Goal: Communication & Community: Connect with others

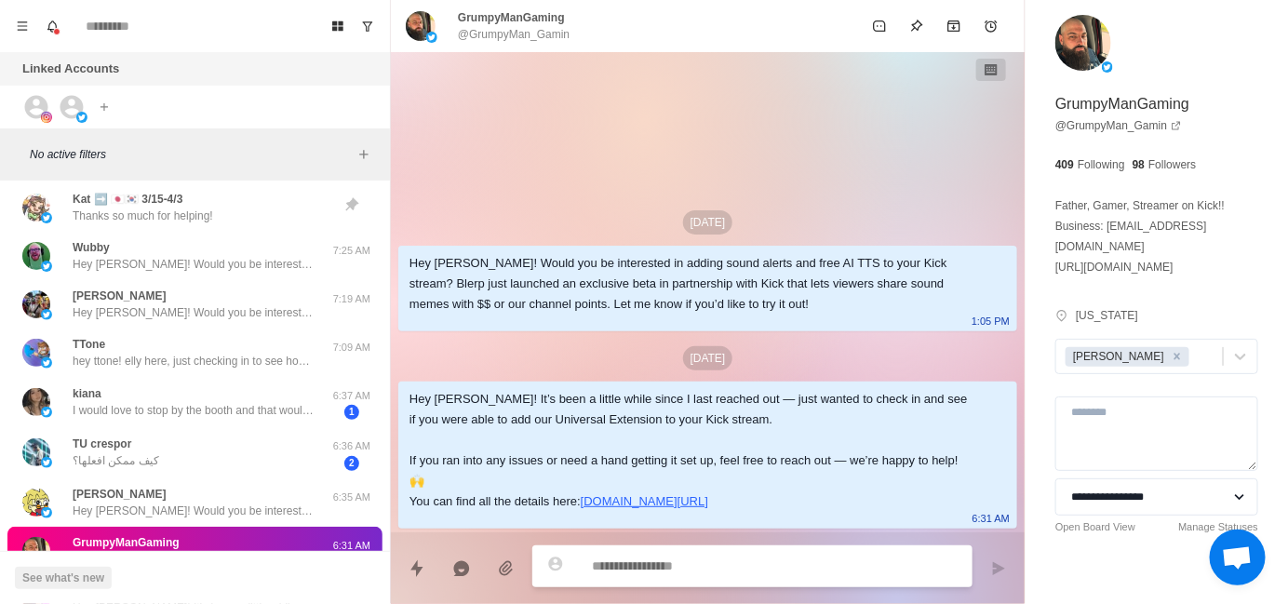
scroll to position [51, 0]
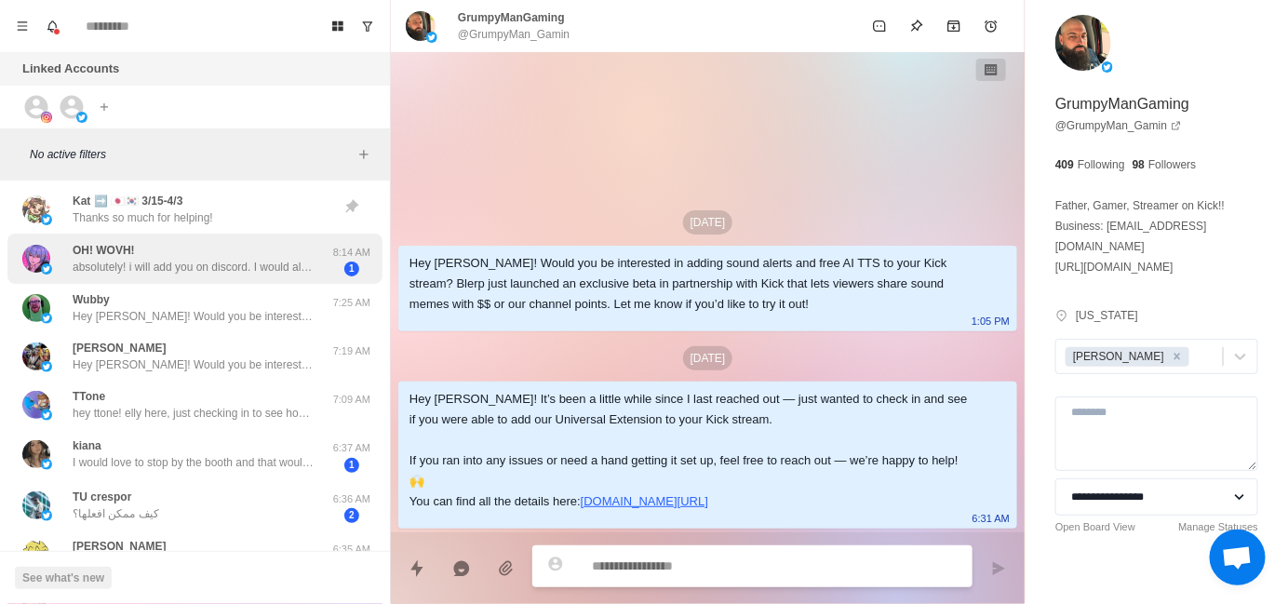
click at [180, 271] on p "absolutely! i will add you on discord. I would also like to tallk about affilia…" at bounding box center [194, 267] width 242 height 17
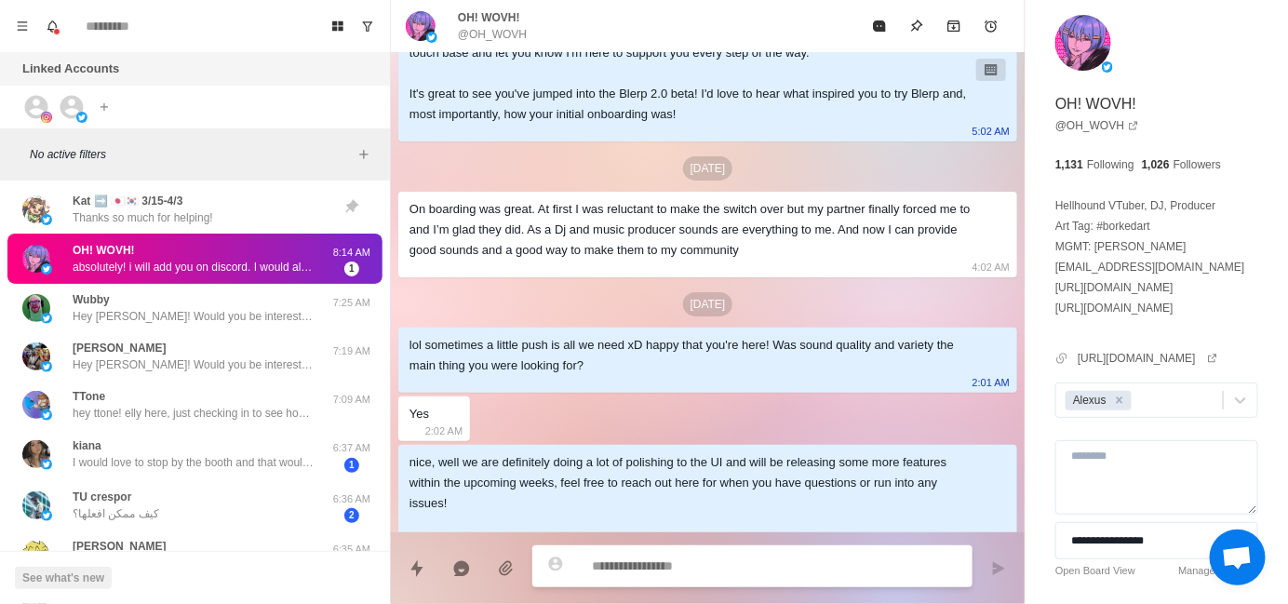
scroll to position [189, 0]
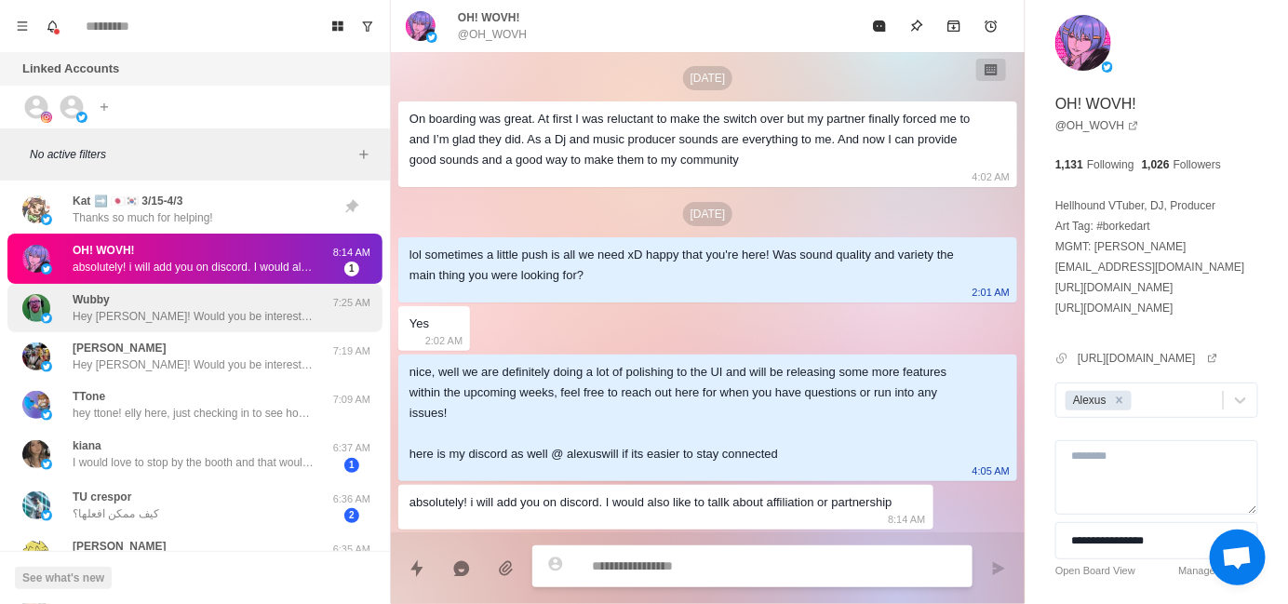
click at [235, 309] on p "Hey [PERSON_NAME]! Would you be interested in adding sound alerts, free TTS or …" at bounding box center [194, 316] width 242 height 17
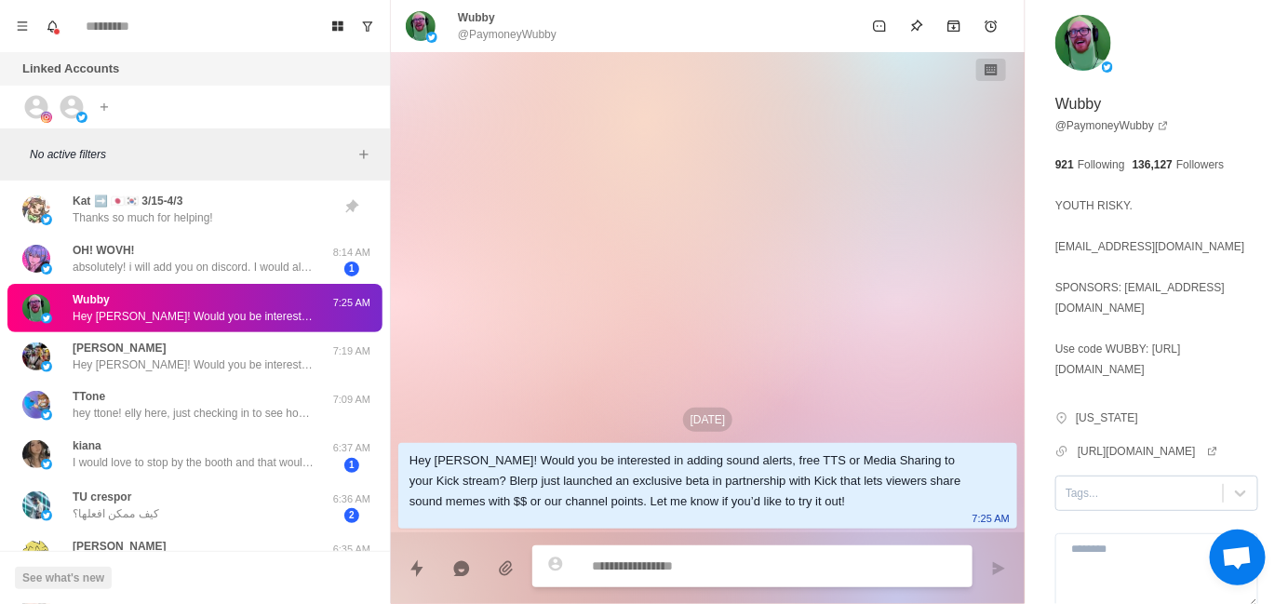
click at [1075, 504] on div at bounding box center [1140, 493] width 148 height 20
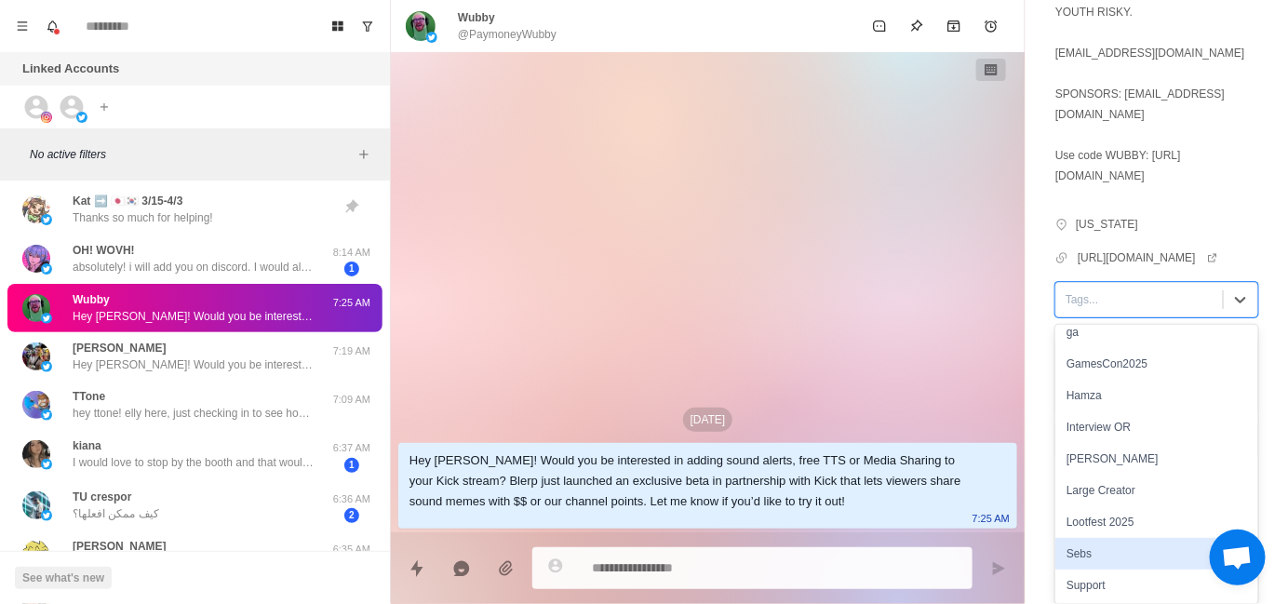
scroll to position [170, 0]
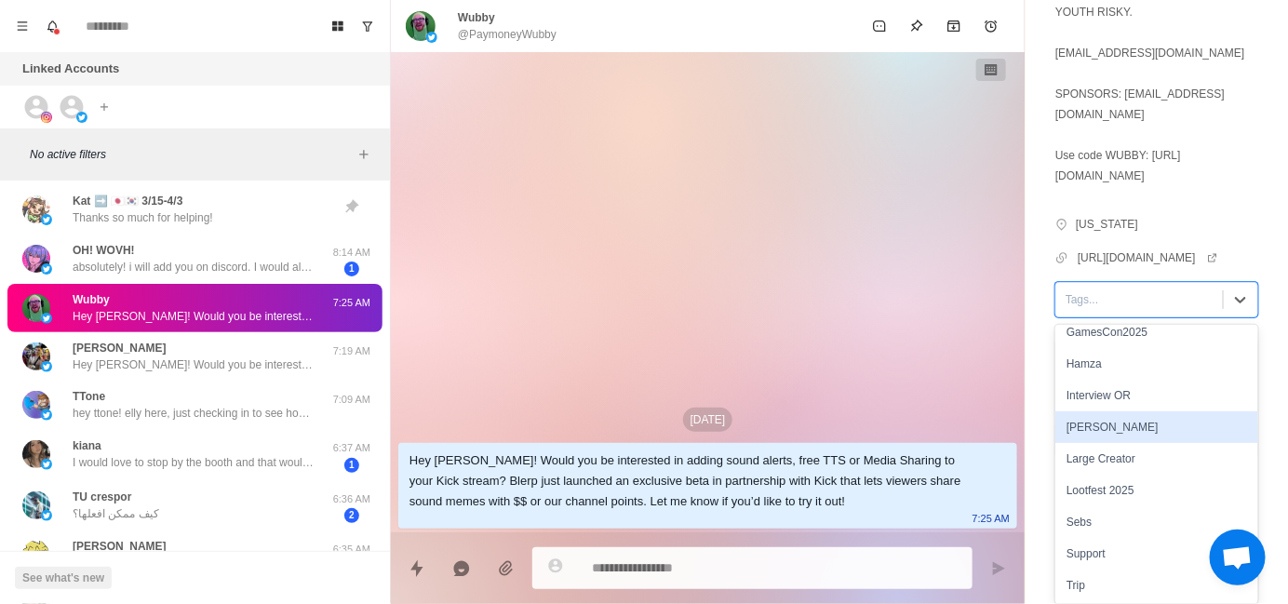
click at [1097, 440] on div "[PERSON_NAME]" at bounding box center [1156, 427] width 203 height 32
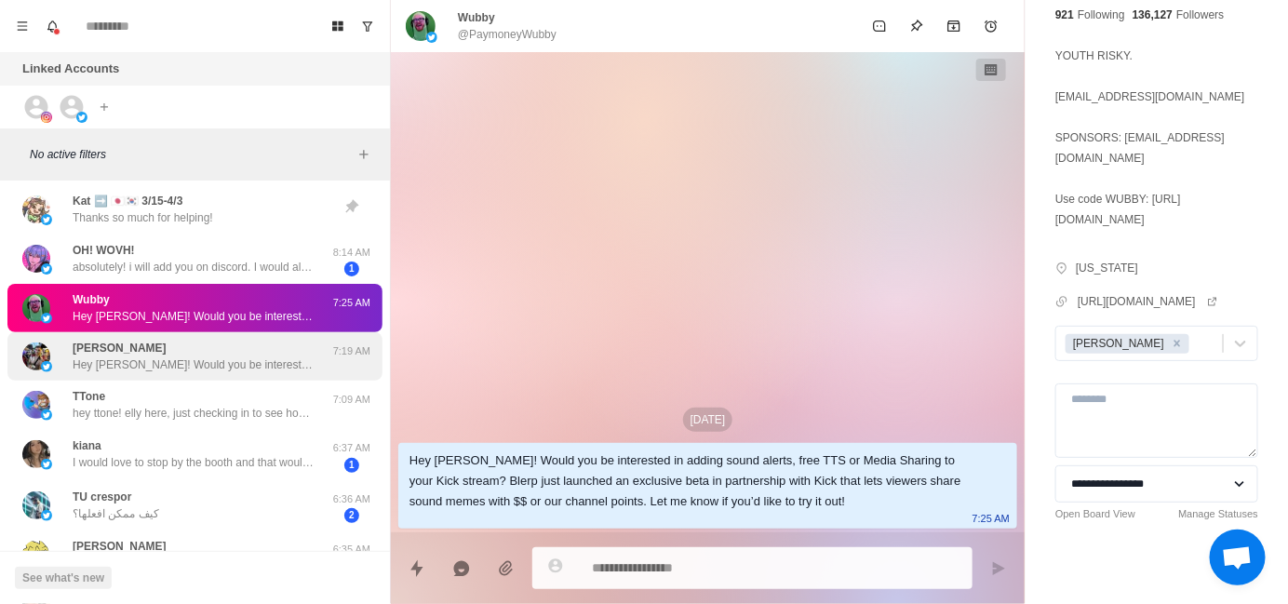
click at [262, 372] on p "Hey [PERSON_NAME]! Would you be interested in adding sound alerts, free TTS or …" at bounding box center [194, 364] width 242 height 17
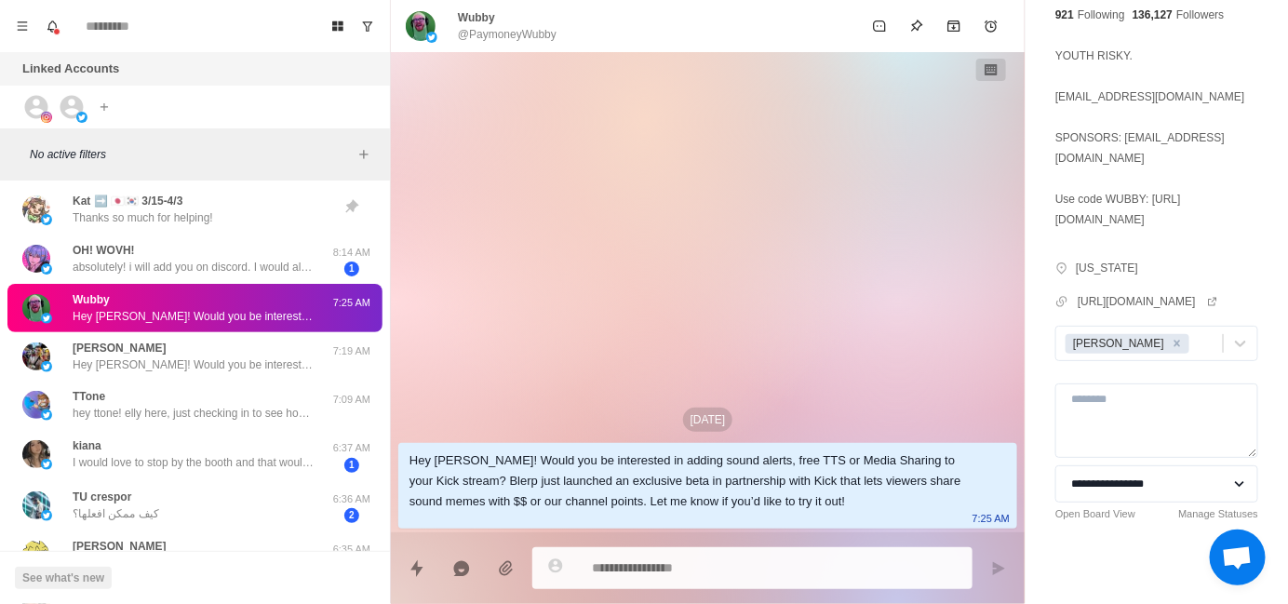
scroll to position [0, 0]
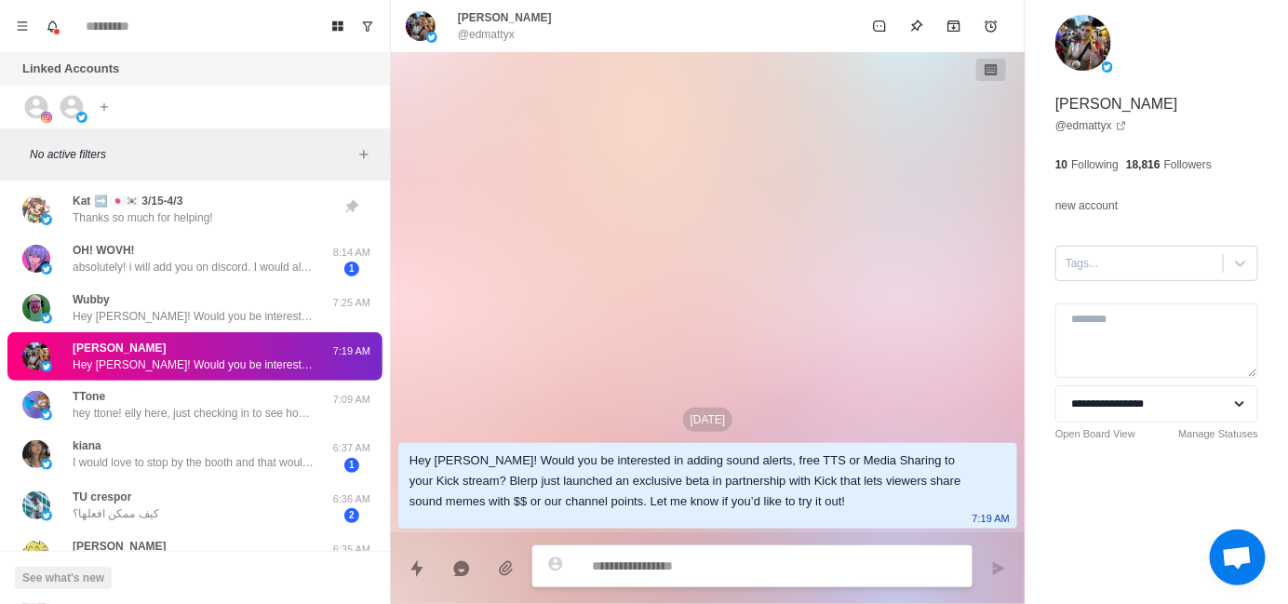
click at [1076, 279] on div "Tags..." at bounding box center [1156, 263] width 203 height 35
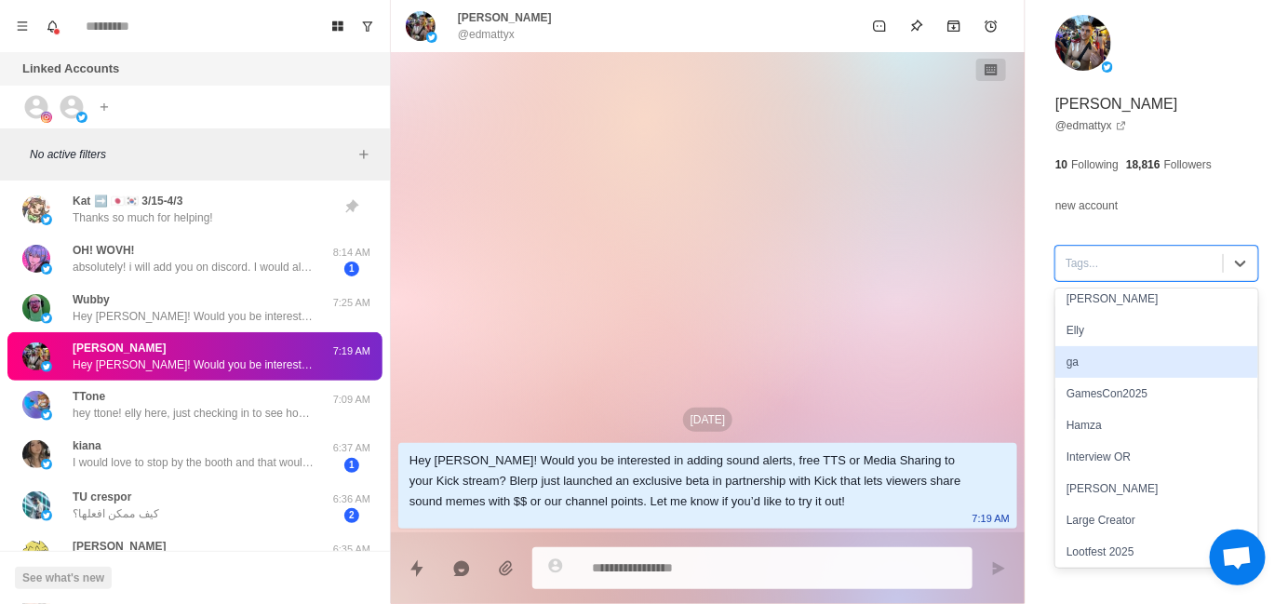
scroll to position [170, 0]
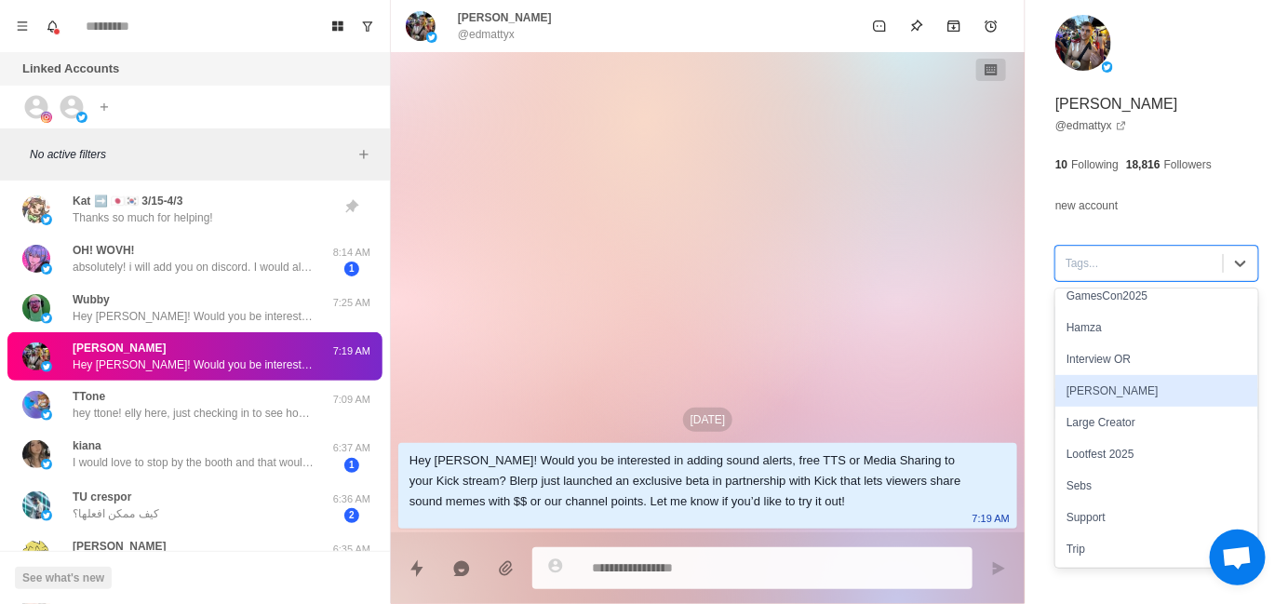
click at [1106, 397] on div "[PERSON_NAME]" at bounding box center [1156, 391] width 203 height 32
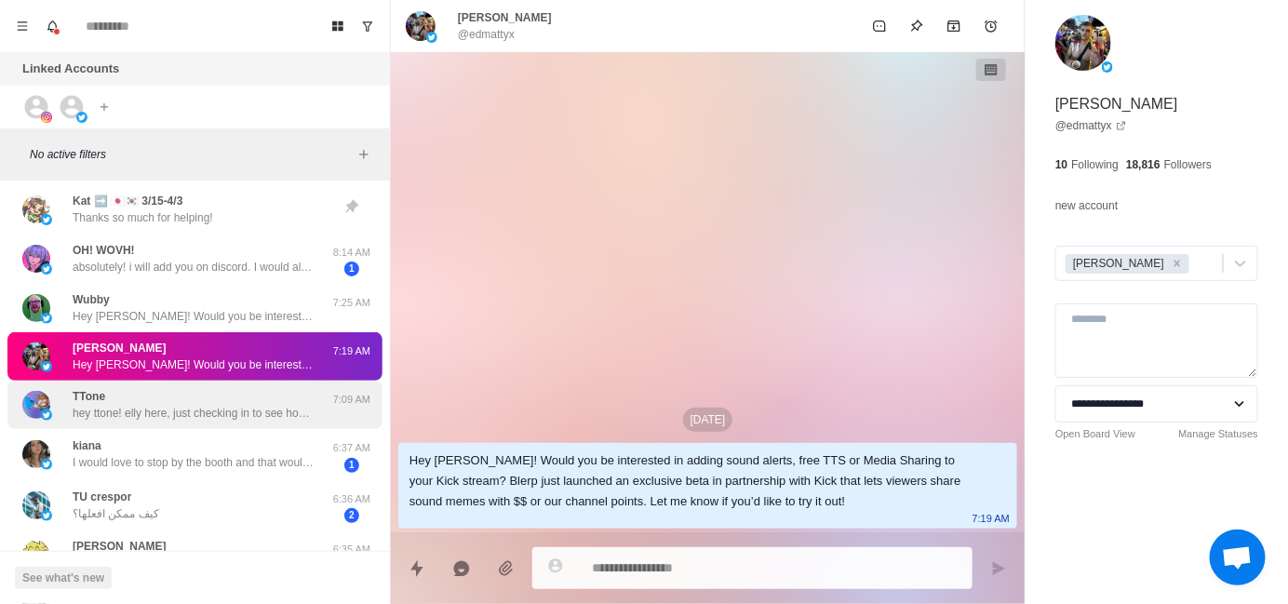
click at [207, 409] on p "hey ttone! elly here, just checking in to see how things are going with the ext…" at bounding box center [194, 413] width 242 height 17
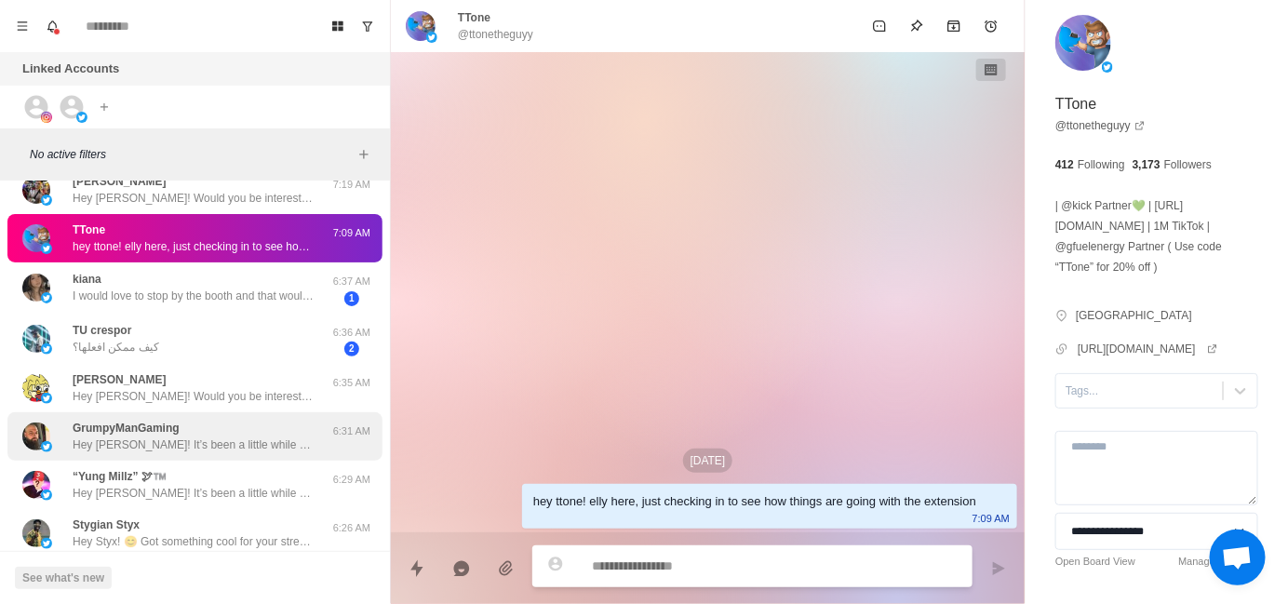
scroll to position [237, 0]
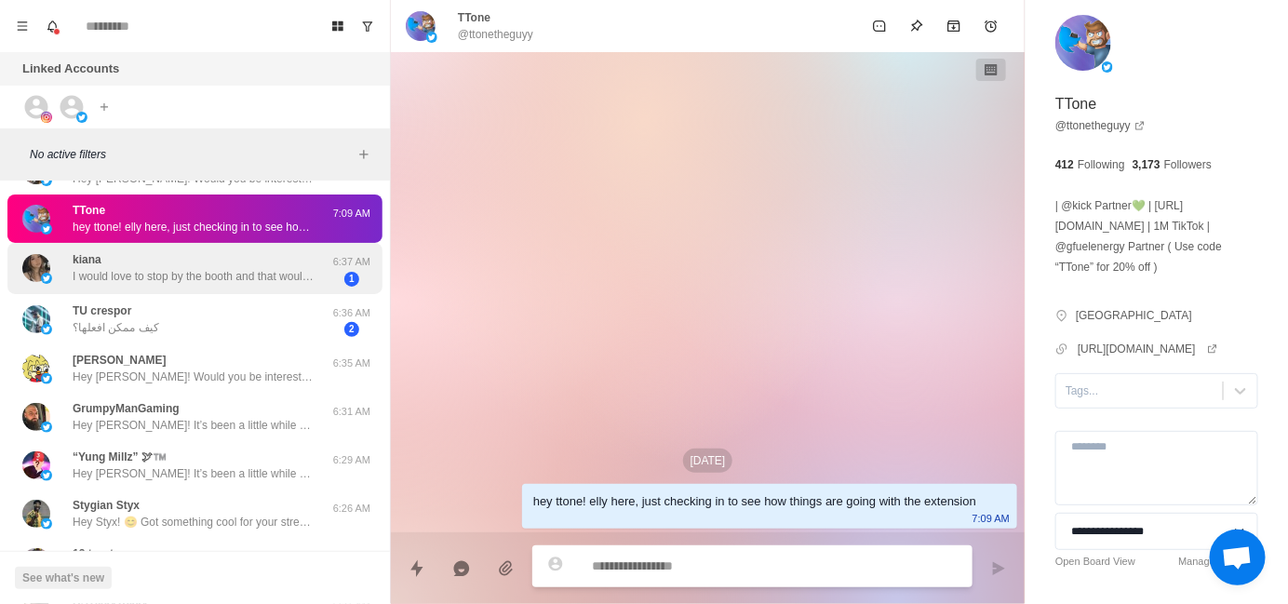
click at [214, 272] on p "I would love to stop by the booth and that would be amazing, thank you!" at bounding box center [194, 276] width 242 height 17
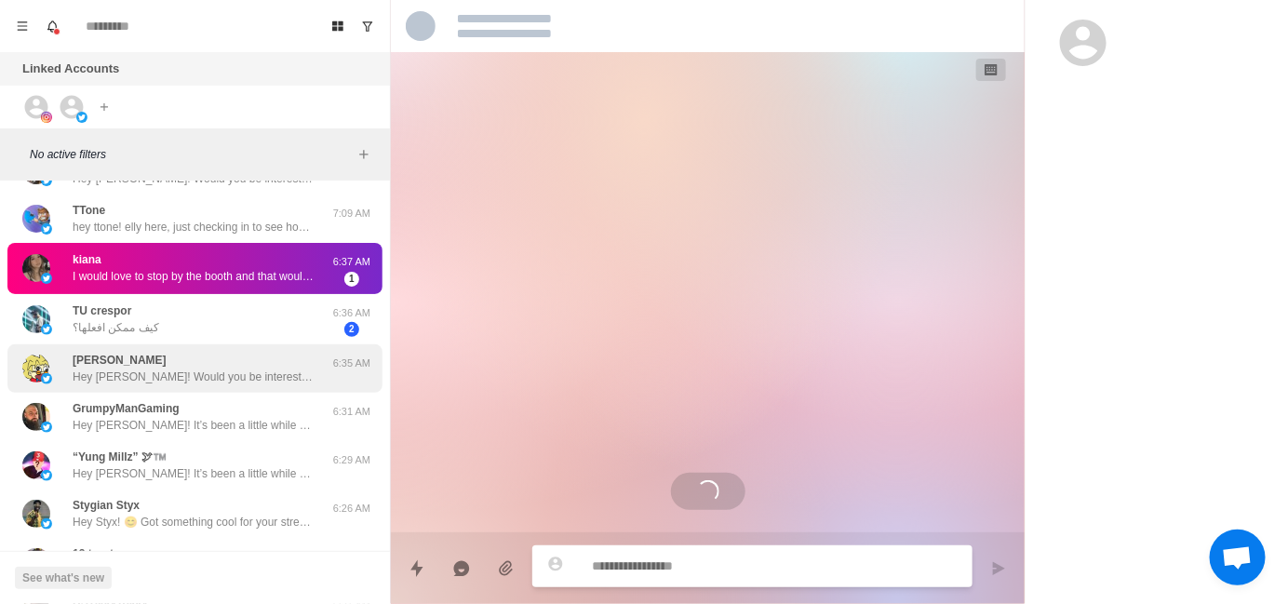
scroll to position [211, 0]
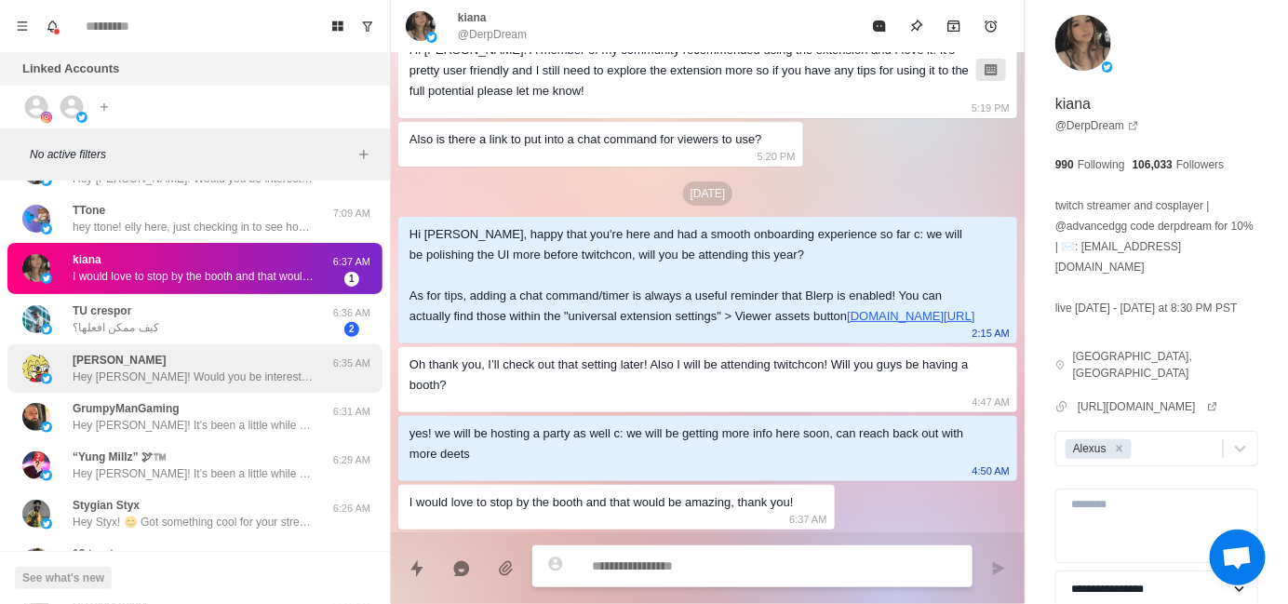
click at [221, 369] on p "Hey [PERSON_NAME]! Would you be interested in adding sound alerts, free TTS or …" at bounding box center [194, 377] width 242 height 17
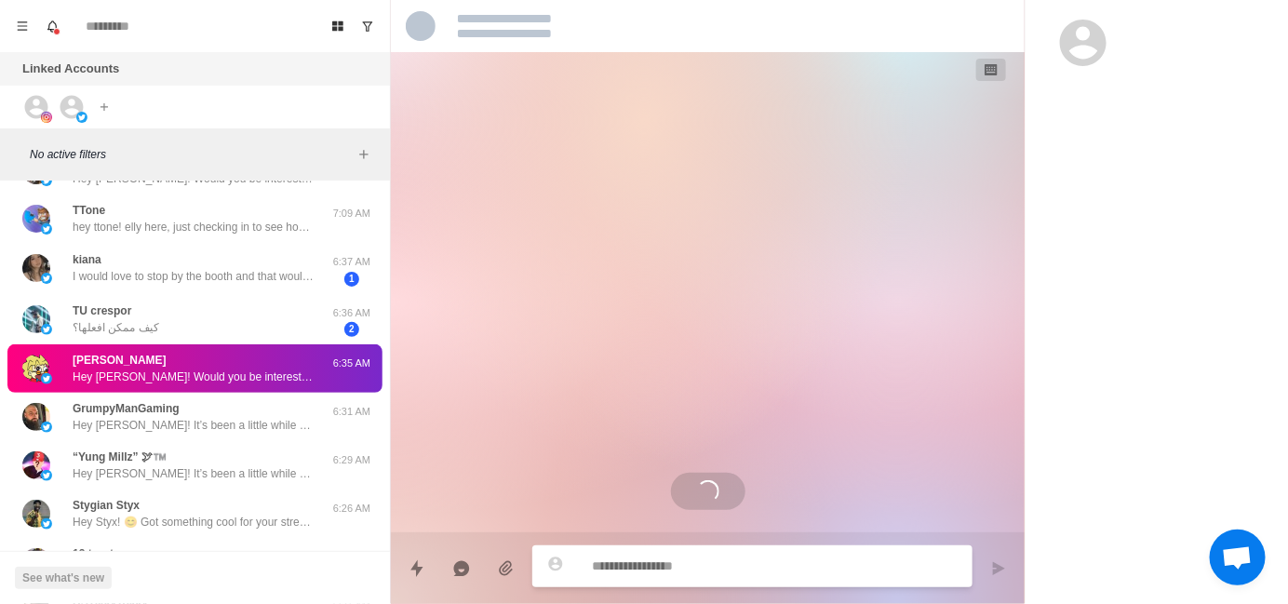
scroll to position [0, 0]
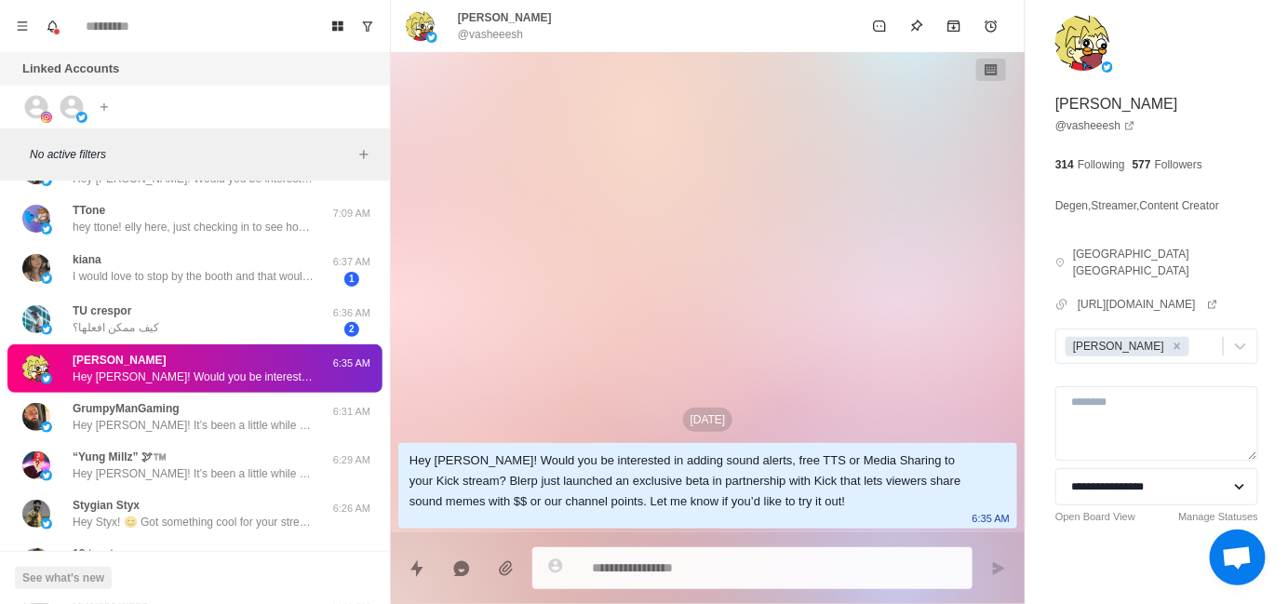
type textarea "*"
